Goal: Task Accomplishment & Management: Manage account settings

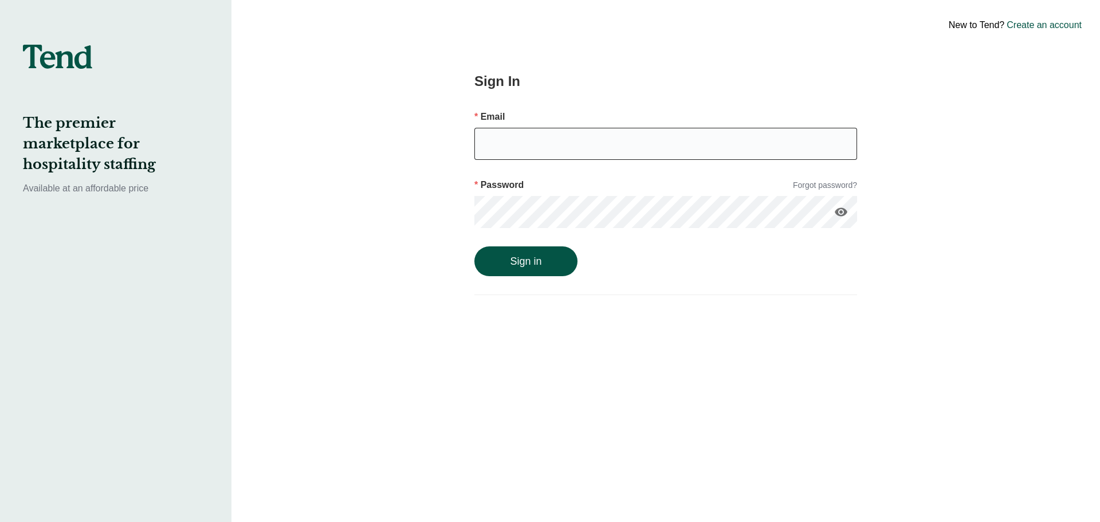
click at [515, 140] on input "email" at bounding box center [665, 144] width 383 height 32
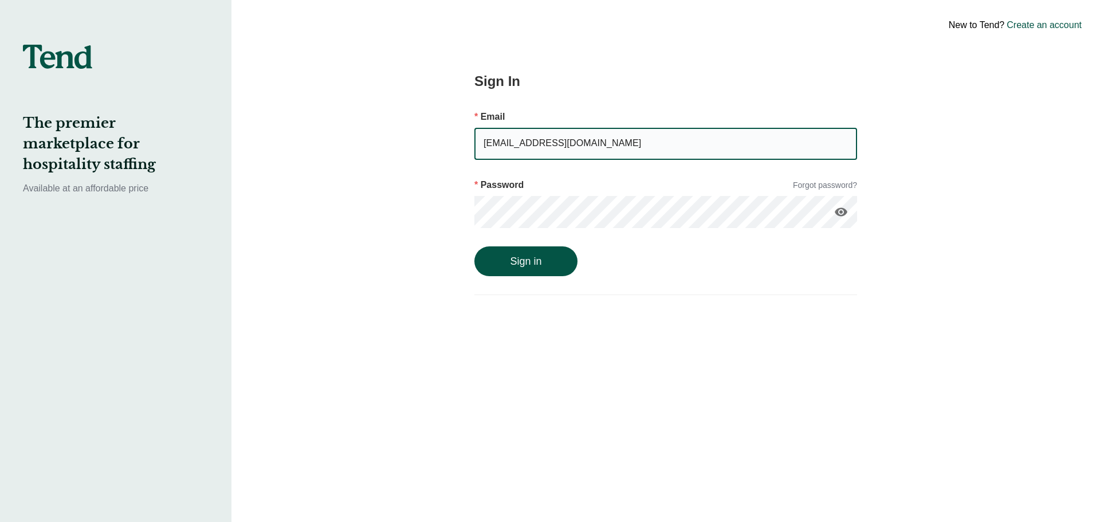
type input "[EMAIL_ADDRESS][DOMAIN_NAME]"
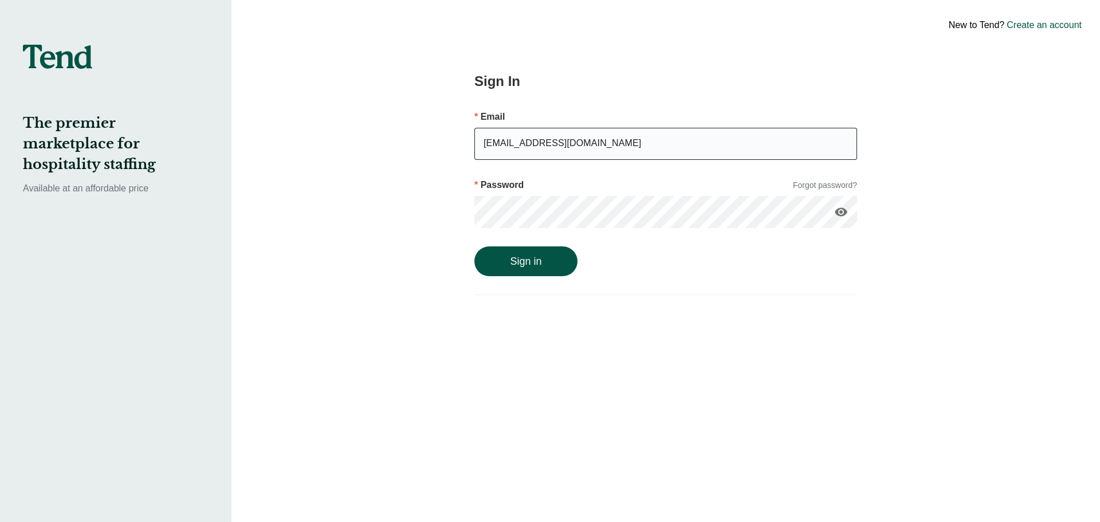
click at [474, 246] on button "Sign in" at bounding box center [525, 261] width 103 height 30
click at [353, 203] on div "New to Tend? Create an account Sign In Email [EMAIL_ADDRESS][DOMAIN_NAME] Passw…" at bounding box center [665, 261] width 868 height 522
click at [474, 258] on button "Sign in" at bounding box center [525, 273] width 103 height 30
click at [837, 212] on icon "visibility" at bounding box center [841, 212] width 14 height 14
click at [431, 204] on div "Sign In Email [EMAIL_ADDRESS][DOMAIN_NAME] Password Forgot password? visibility…" at bounding box center [666, 261] width 470 height 522
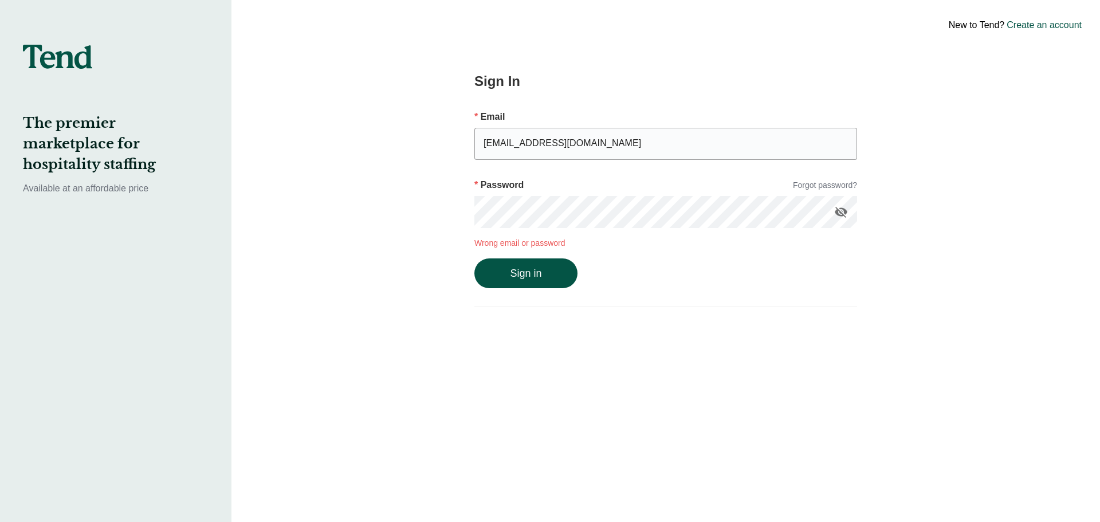
click at [474, 258] on button "Sign in" at bounding box center [525, 273] width 103 height 30
click at [834, 188] on link "Forgot password?" at bounding box center [825, 185] width 64 height 12
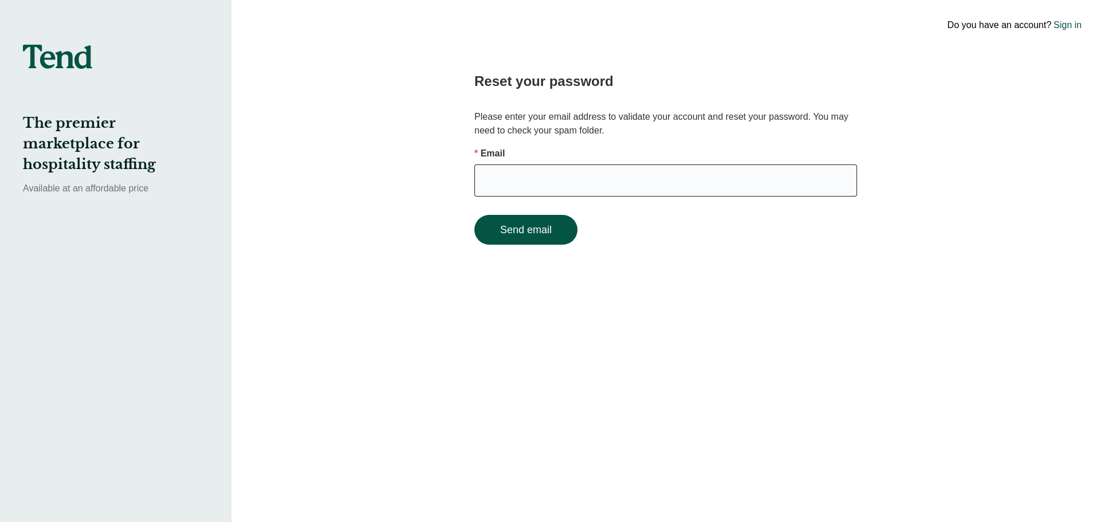
click at [608, 176] on input "email" at bounding box center [665, 180] width 383 height 32
type input "[EMAIL_ADDRESS][DOMAIN_NAME]"
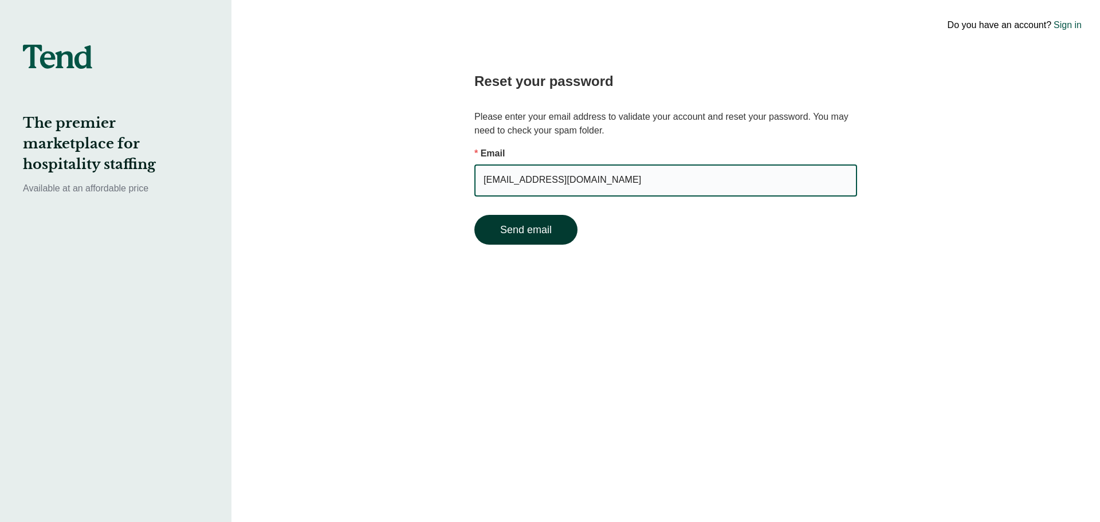
click at [502, 225] on button "Send email" at bounding box center [525, 230] width 103 height 30
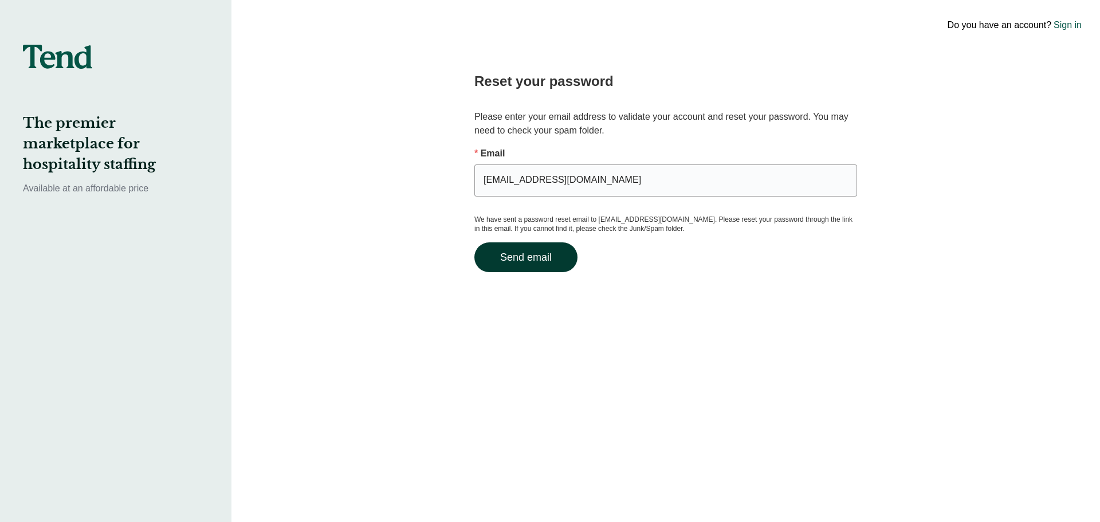
click at [516, 261] on button "Send email" at bounding box center [525, 257] width 103 height 30
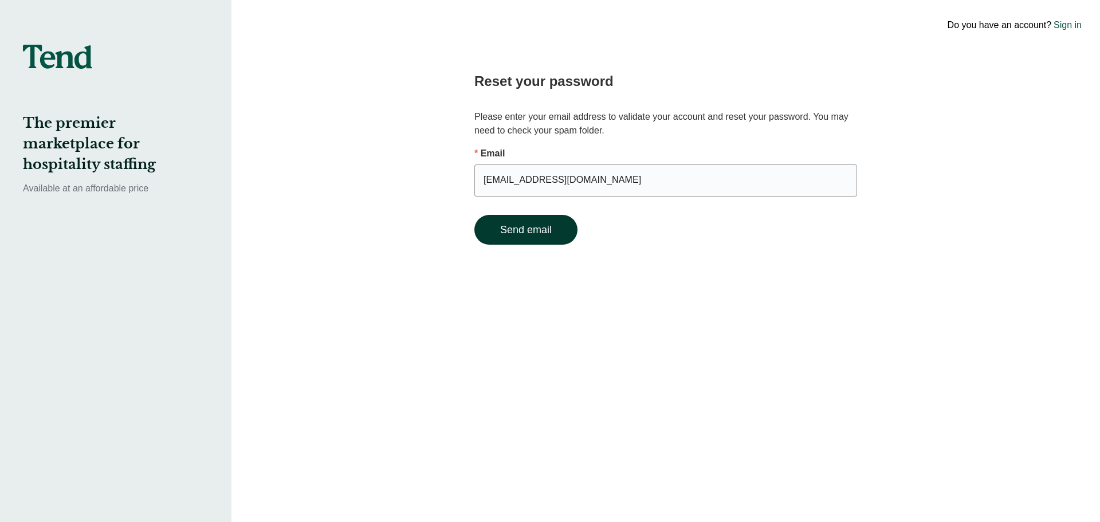
click at [530, 226] on button "Send email" at bounding box center [525, 230] width 103 height 30
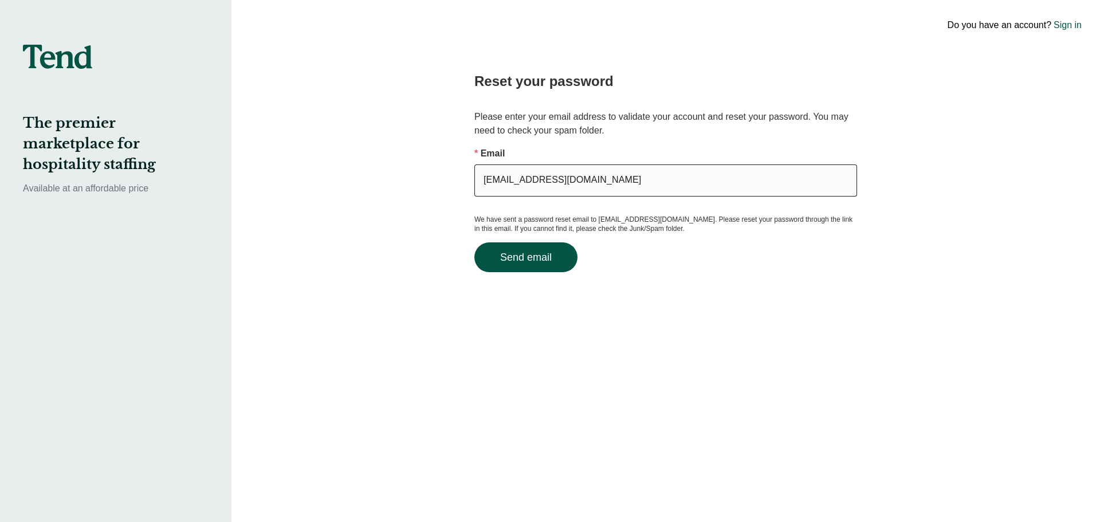
click at [676, 183] on input "[EMAIL_ADDRESS][DOMAIN_NAME]" at bounding box center [665, 180] width 383 height 32
click at [554, 262] on button "Send email" at bounding box center [525, 257] width 103 height 30
